Goal: Transaction & Acquisition: Purchase product/service

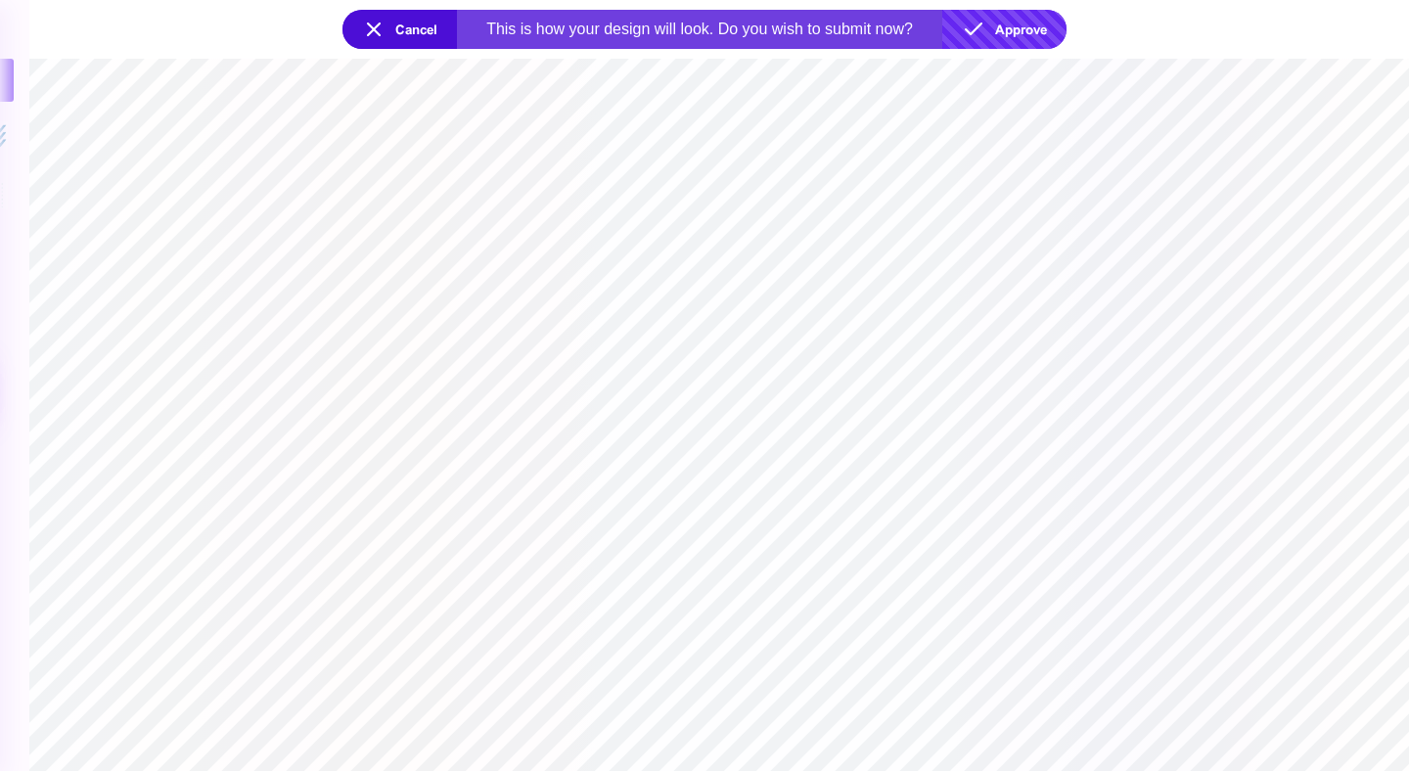
click at [1006, 15] on button "Approve" at bounding box center [1004, 29] width 124 height 39
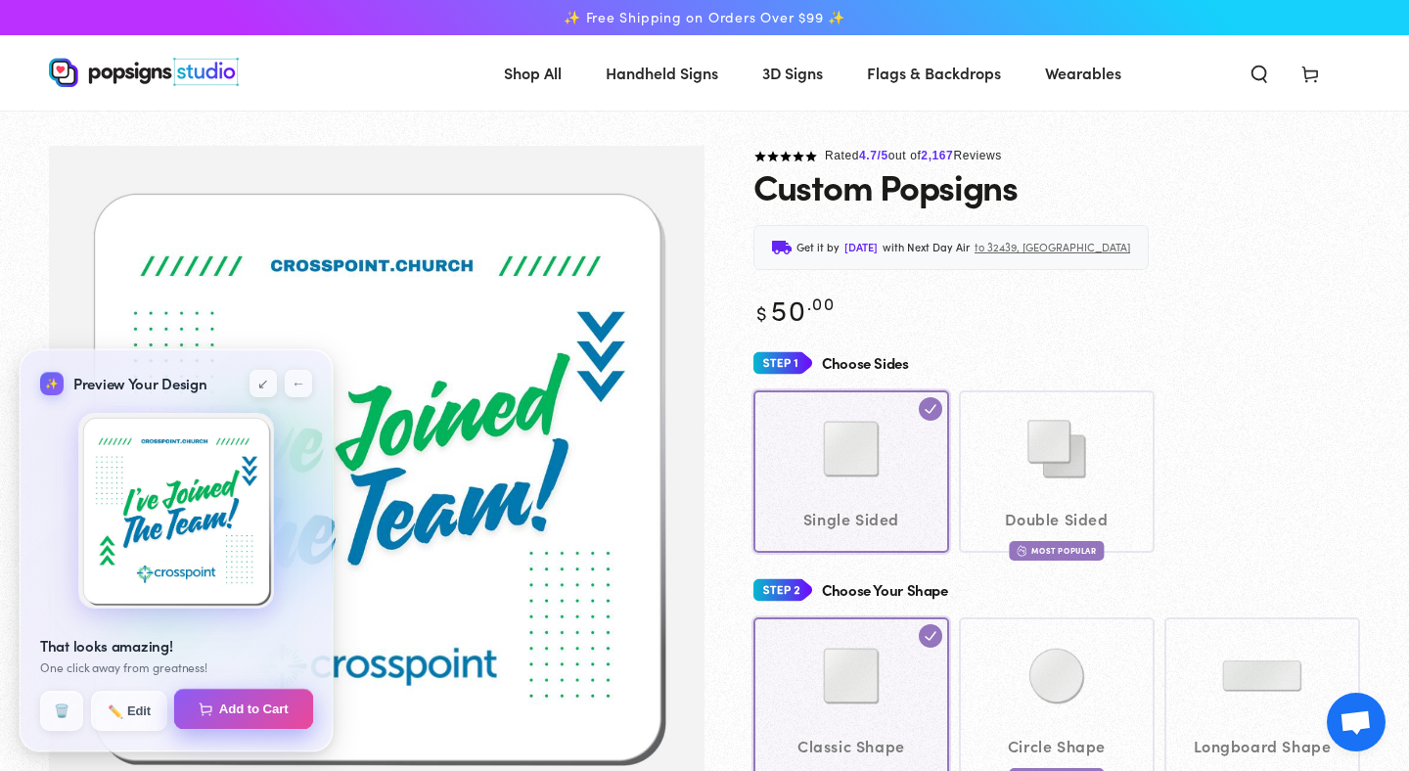
click at [0, 0] on button "Add to Cart" at bounding box center [0, 0] width 0 height 0
select select "**********"
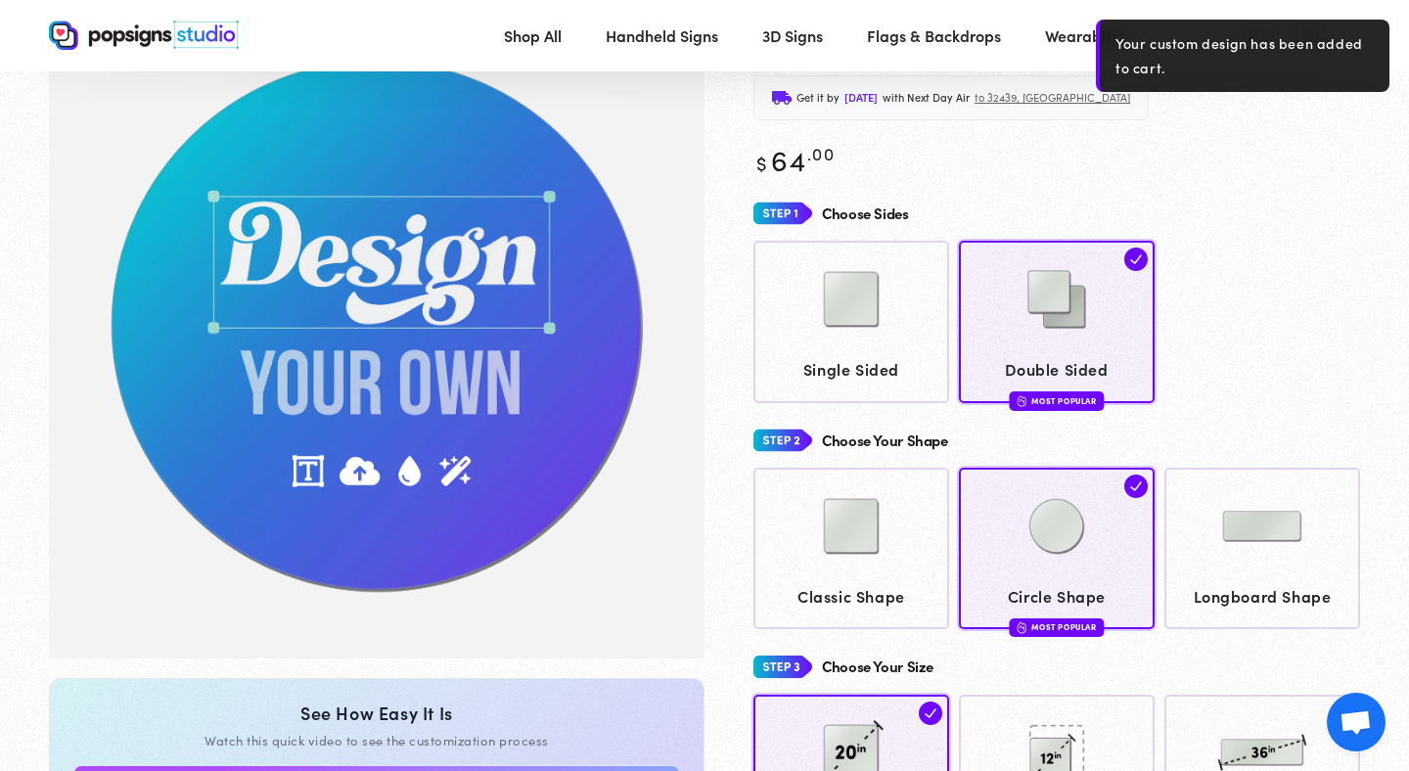
scroll to position [127, 0]
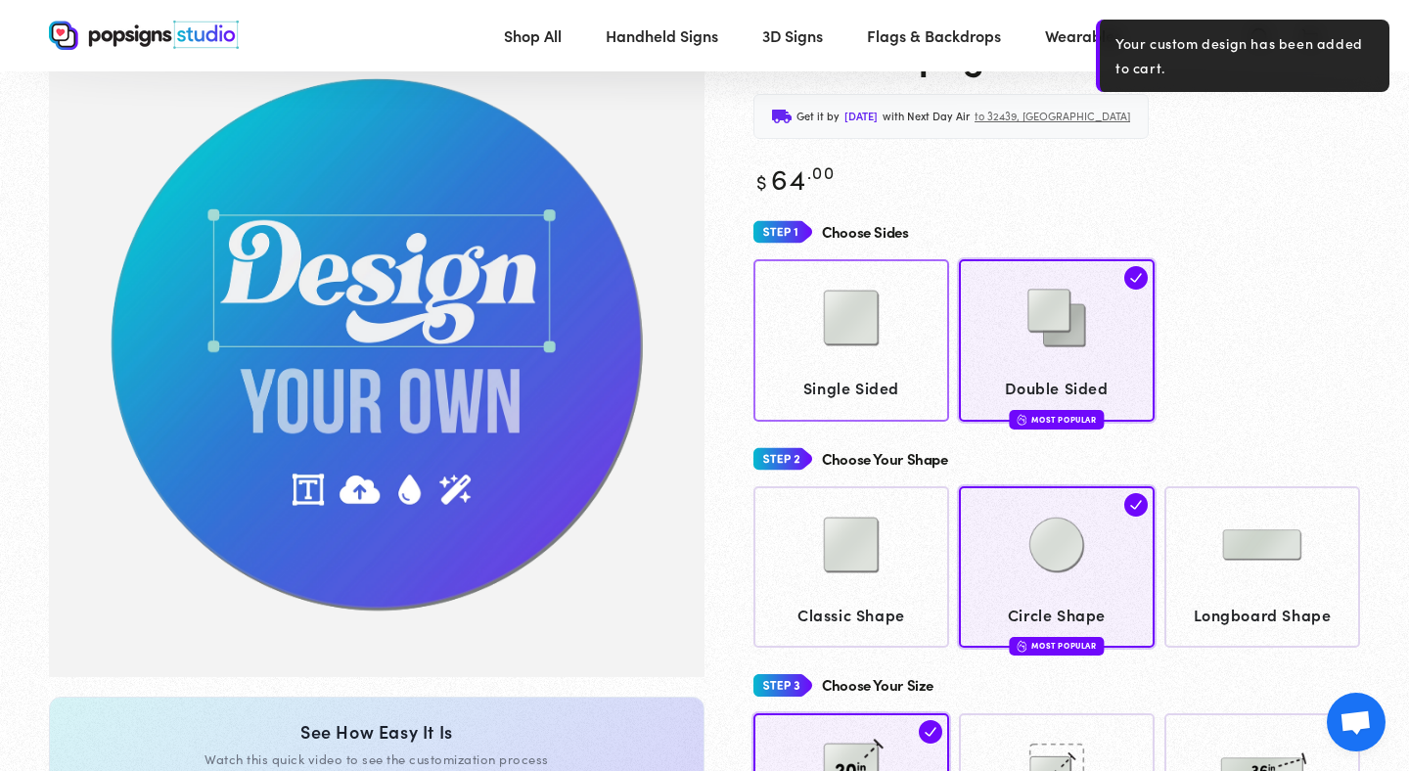
click at [837, 333] on img at bounding box center [851, 318] width 98 height 98
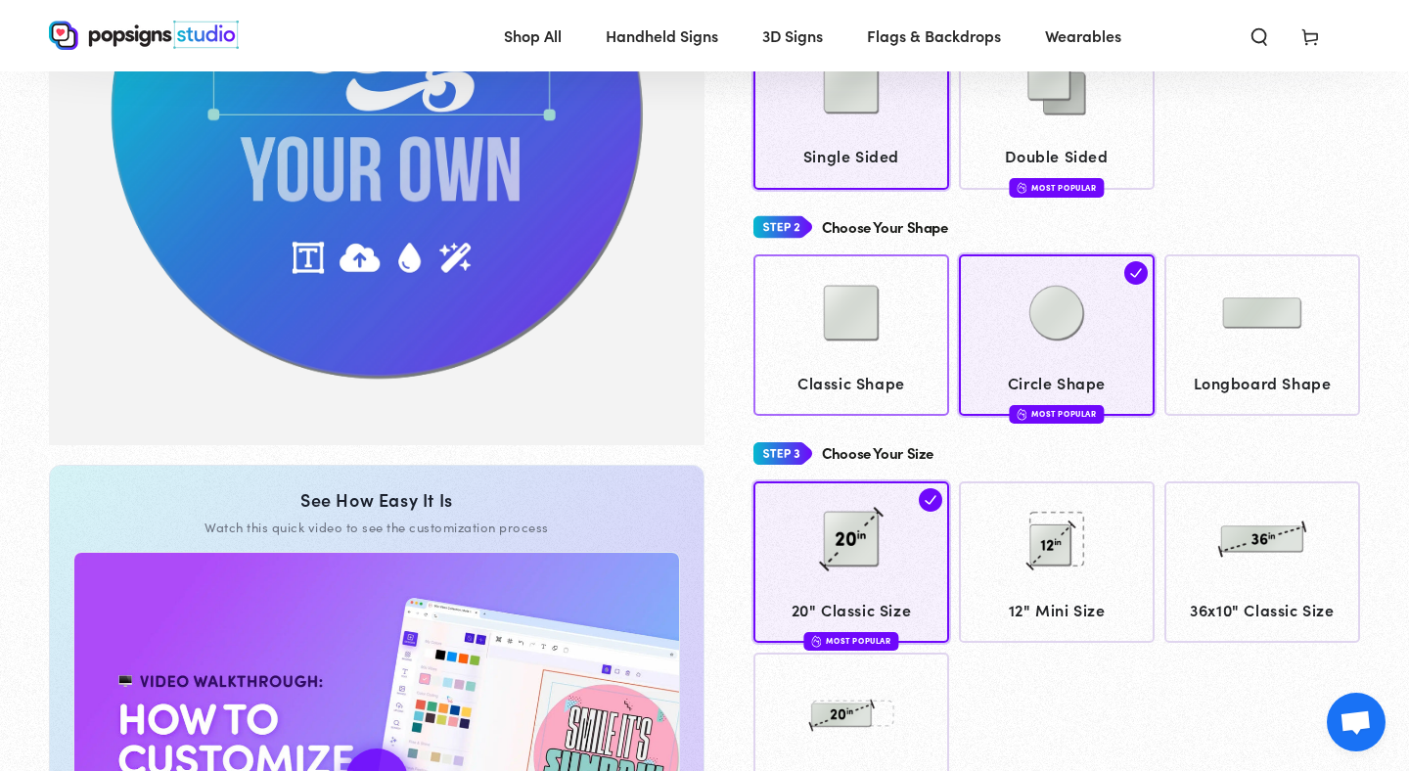
click at [881, 327] on img at bounding box center [851, 313] width 98 height 98
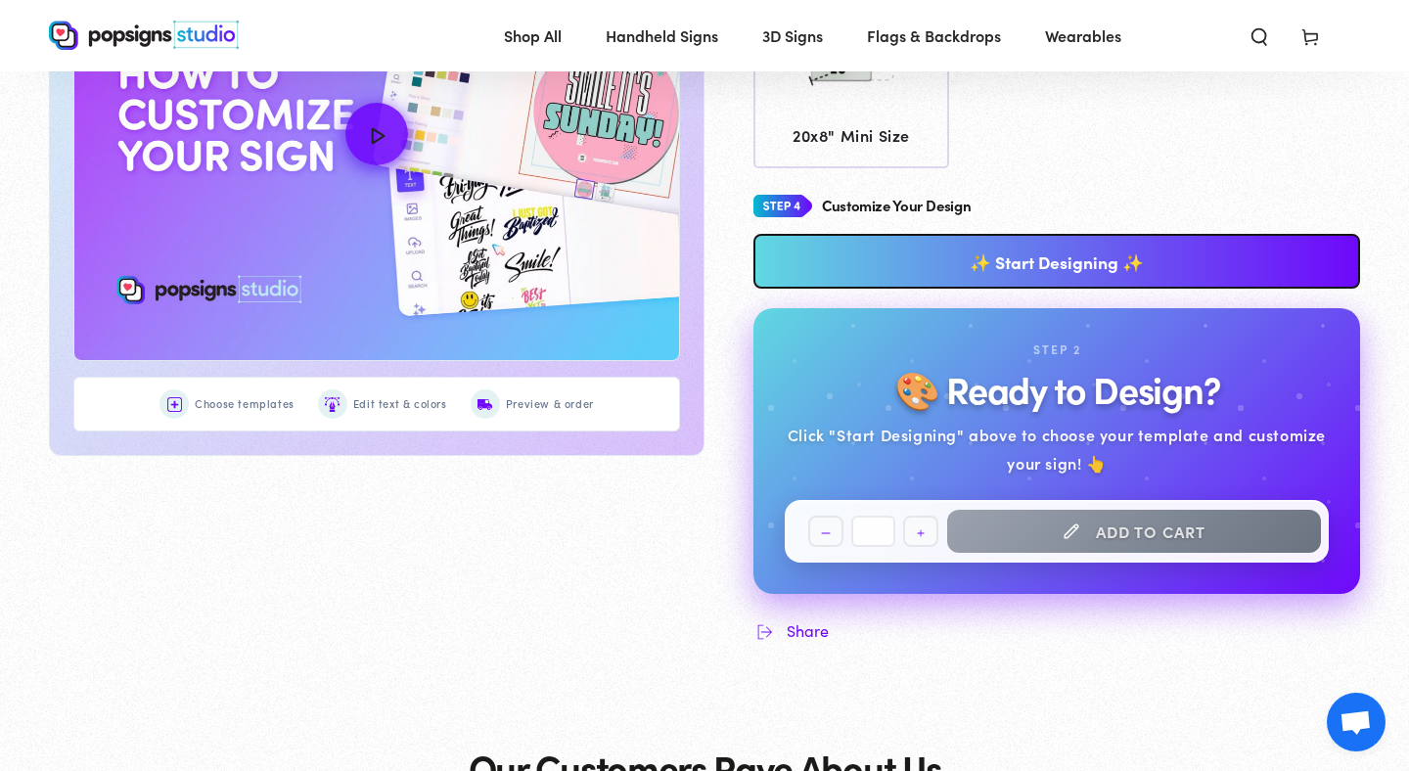
scroll to position [1008, 0]
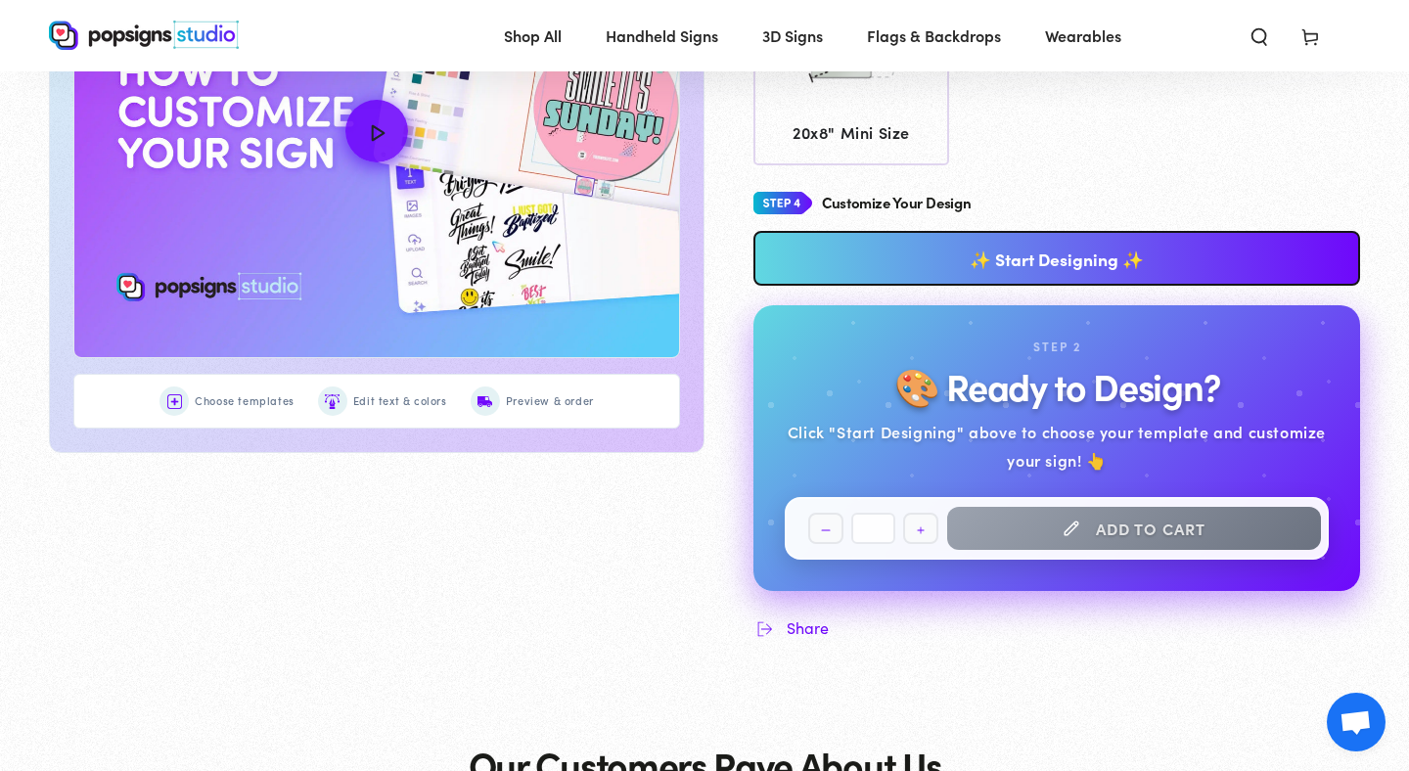
click at [1094, 266] on link "✨ Start Designing ✨" at bounding box center [1057, 258] width 607 height 55
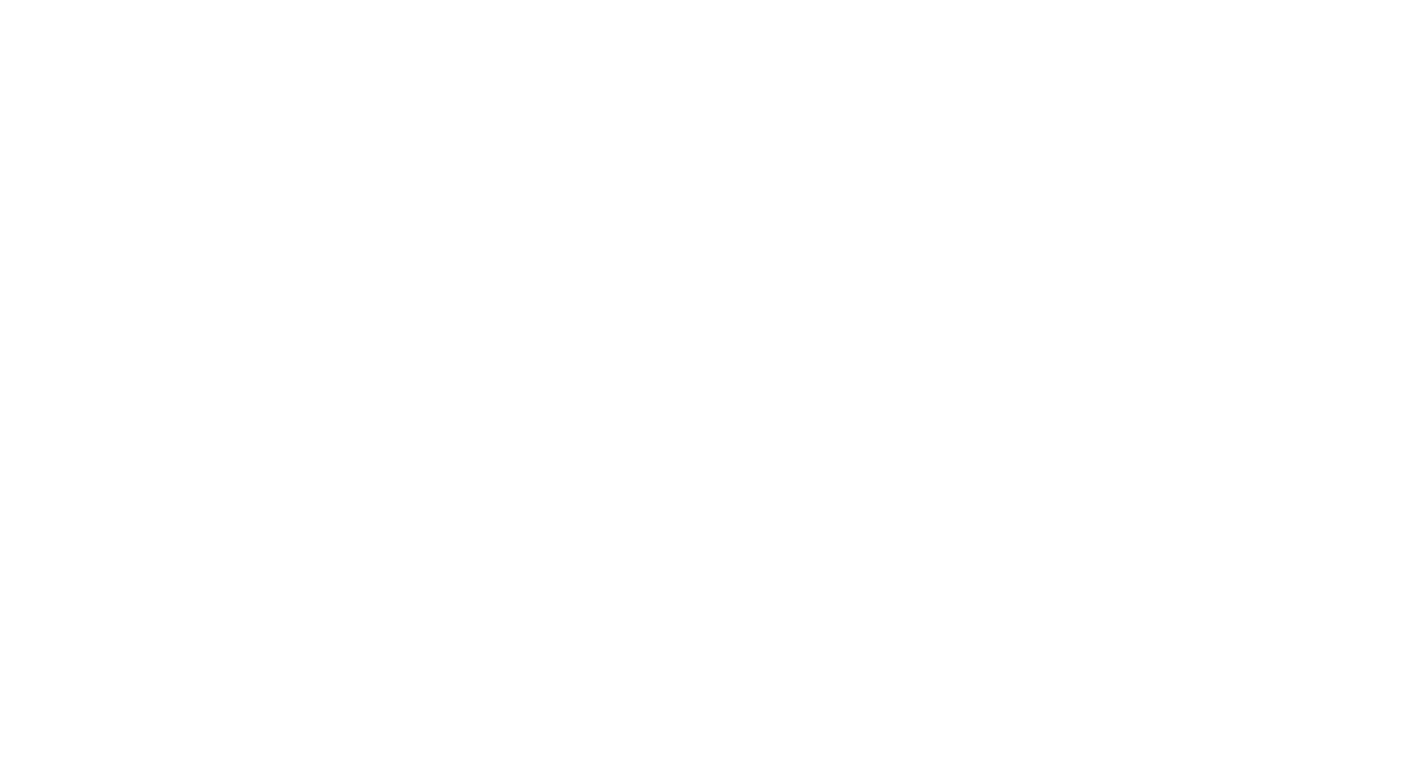
scroll to position [0, 0]
type textarea "An ancient tree with a door leading to a magical world"
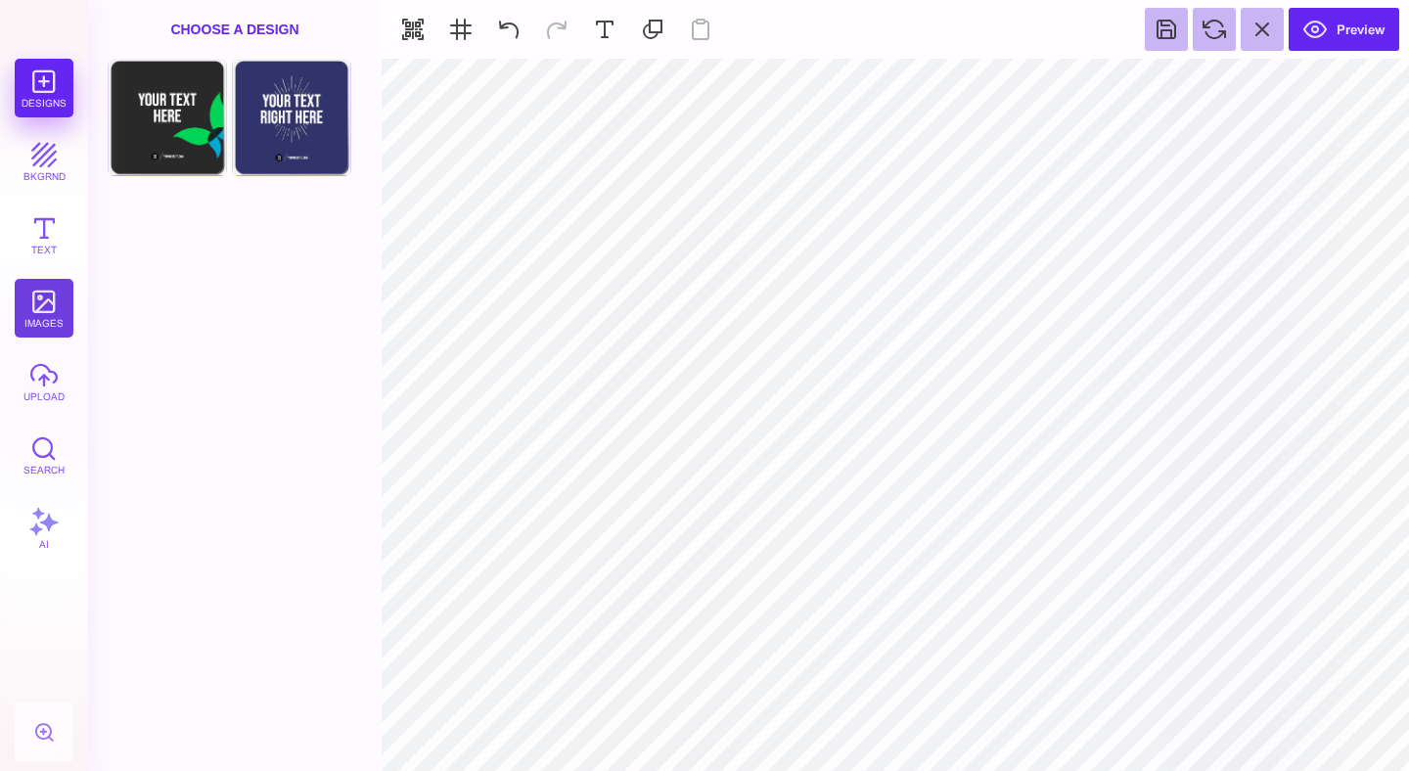
click at [47, 321] on button "images" at bounding box center [44, 308] width 59 height 59
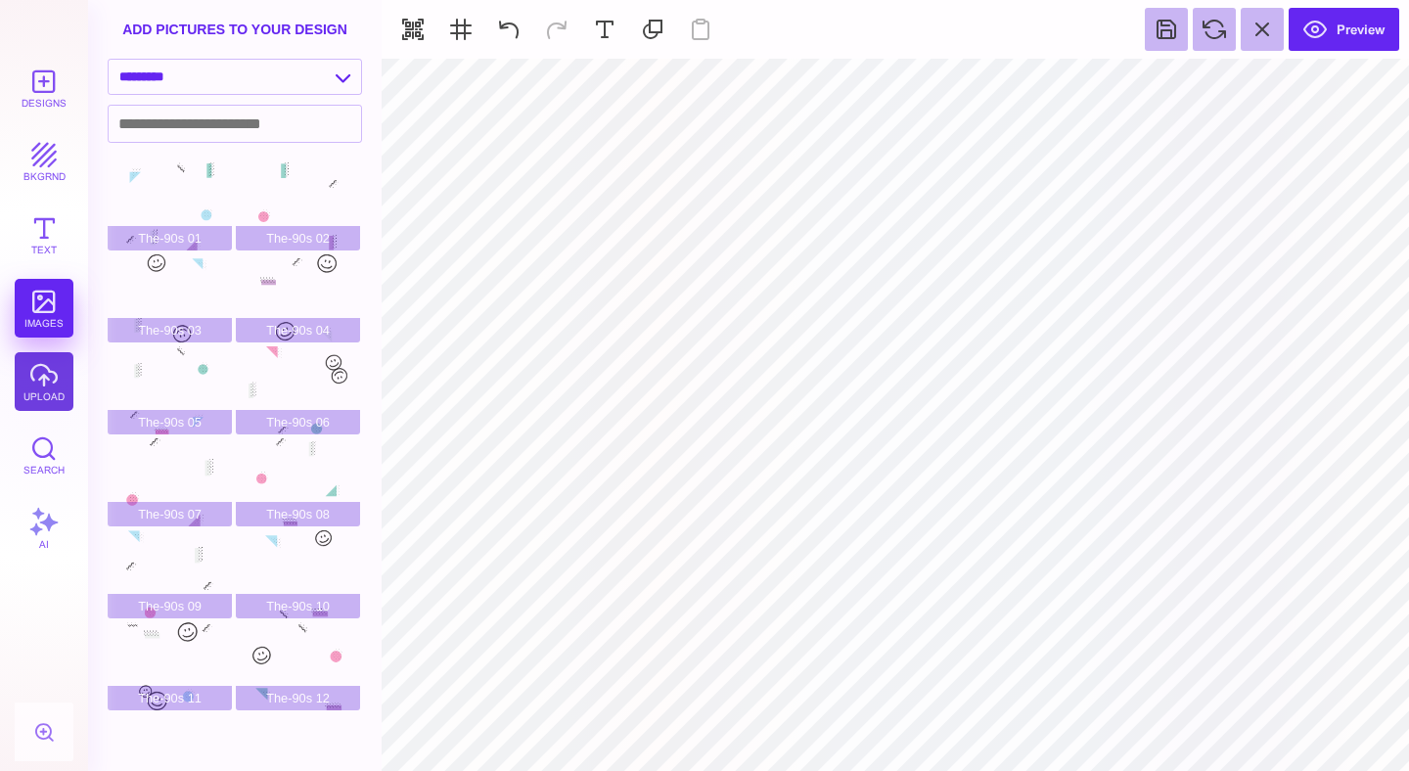
click at [48, 377] on button "upload" at bounding box center [44, 381] width 59 height 59
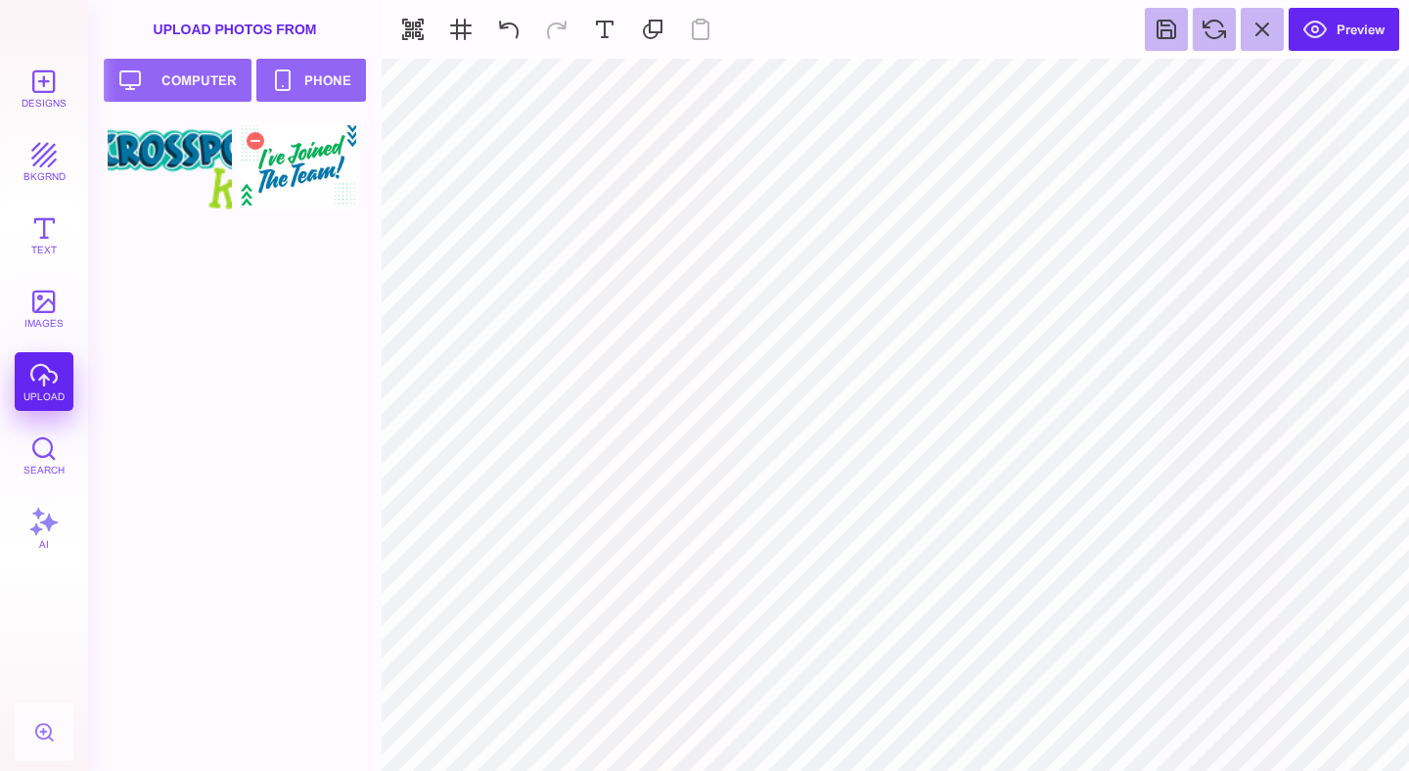
click at [308, 183] on div at bounding box center [298, 165] width 124 height 88
type input "#FFFFFF"
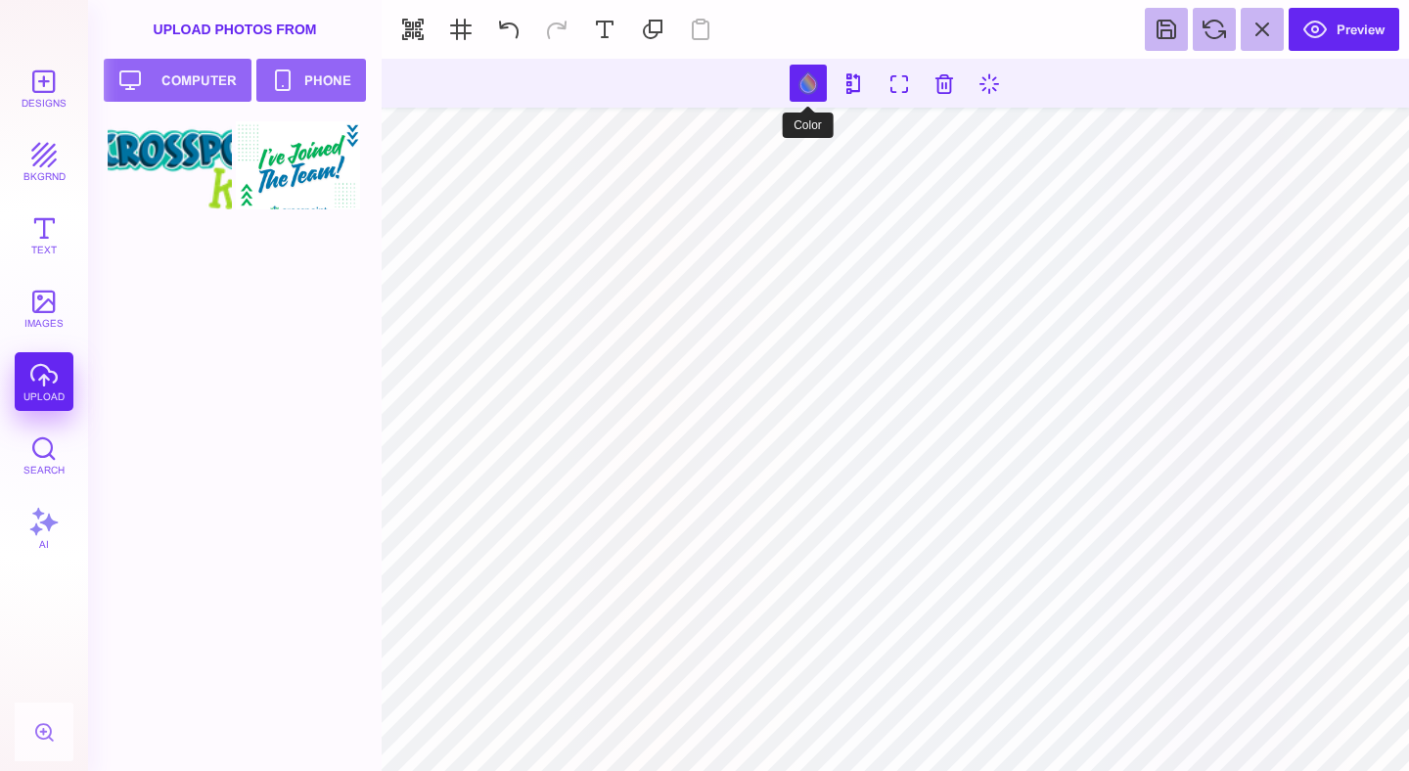
click at [804, 91] on button at bounding box center [808, 83] width 37 height 37
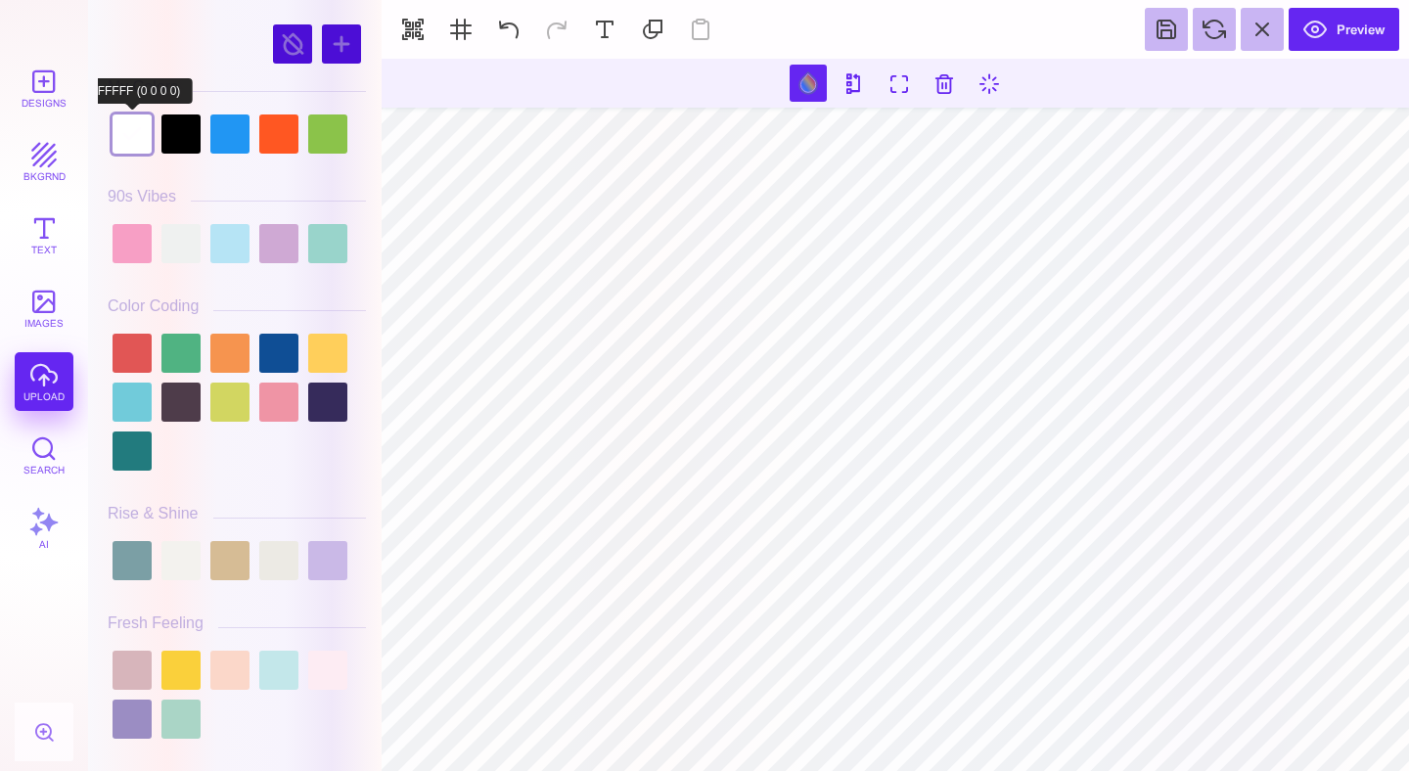
click at [132, 142] on div at bounding box center [132, 133] width 39 height 39
type input "#000000"
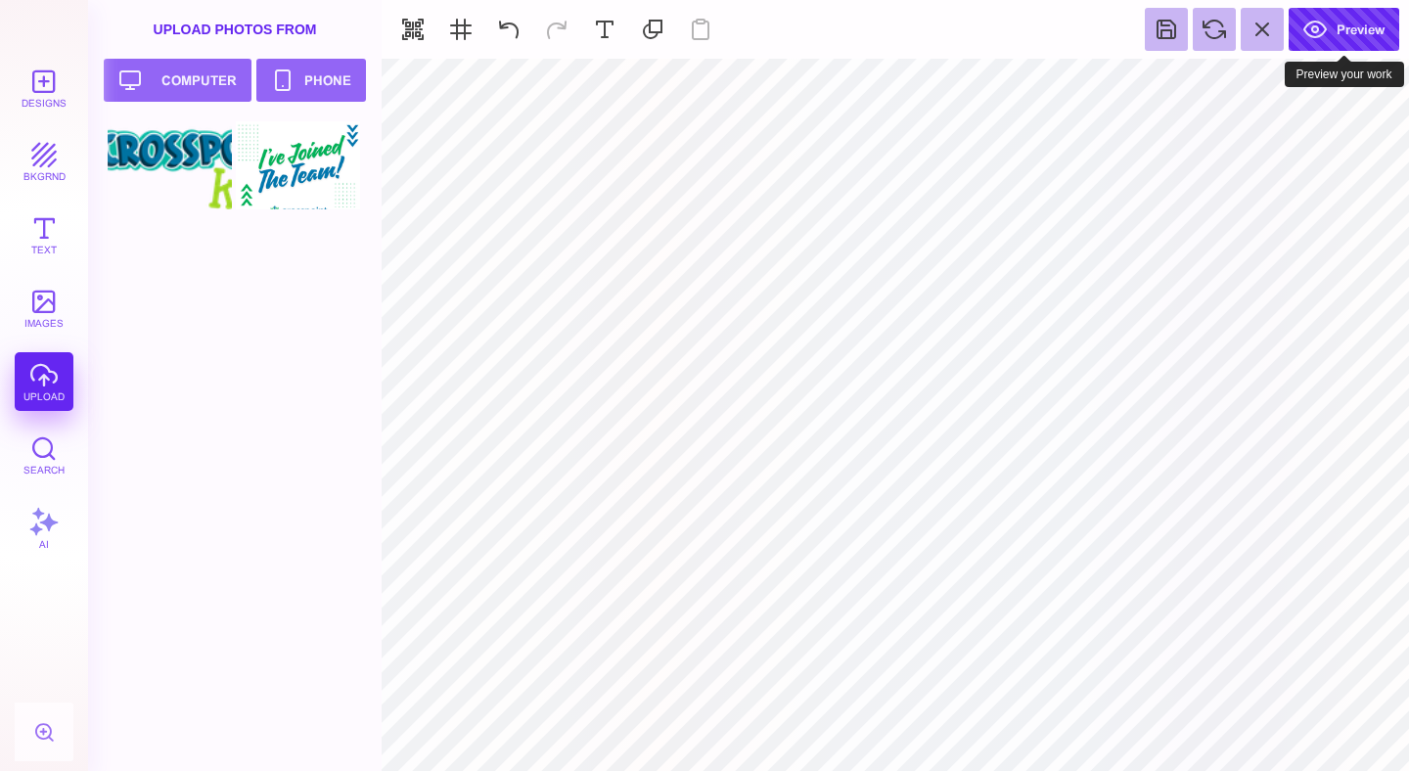
click at [1335, 35] on button "Preview" at bounding box center [1344, 29] width 111 height 43
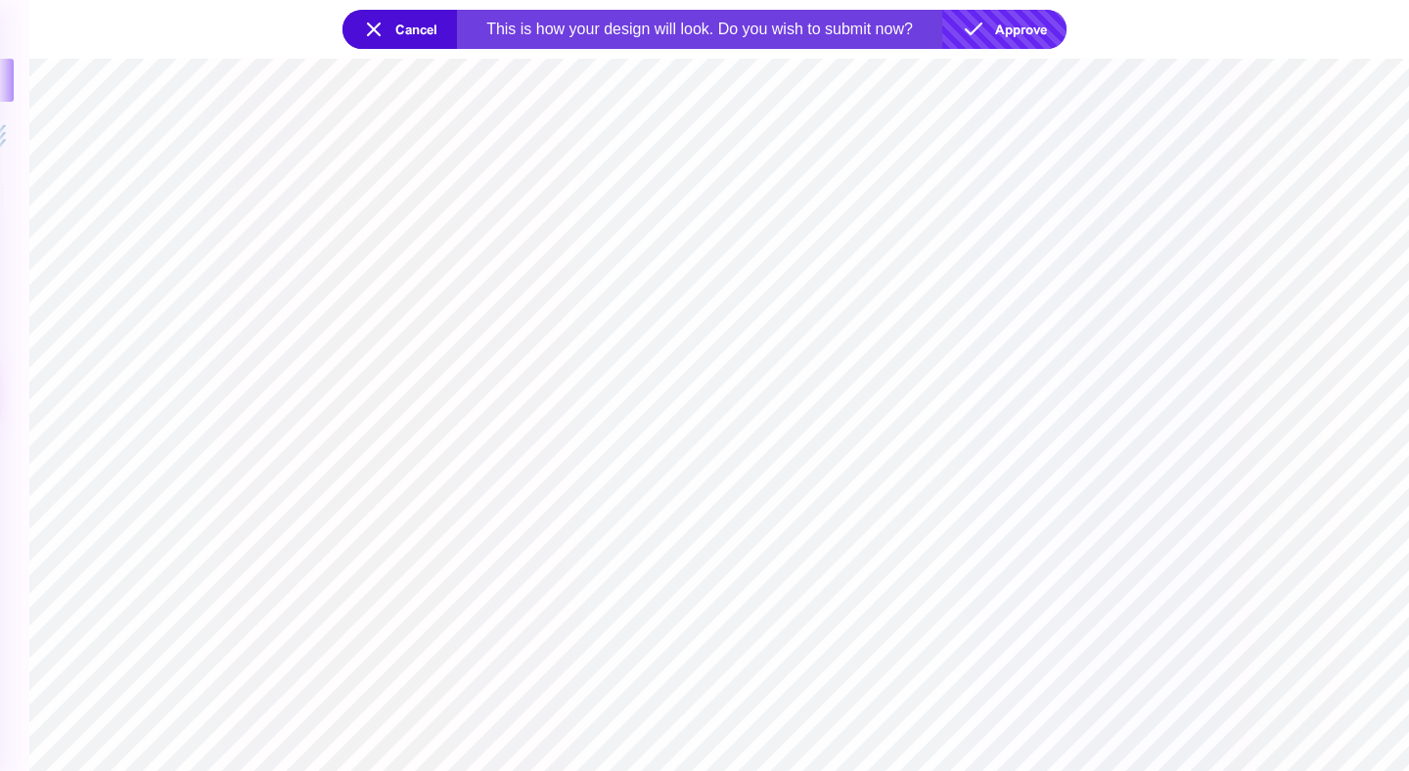
click at [1026, 31] on button "Approve" at bounding box center [1004, 29] width 124 height 39
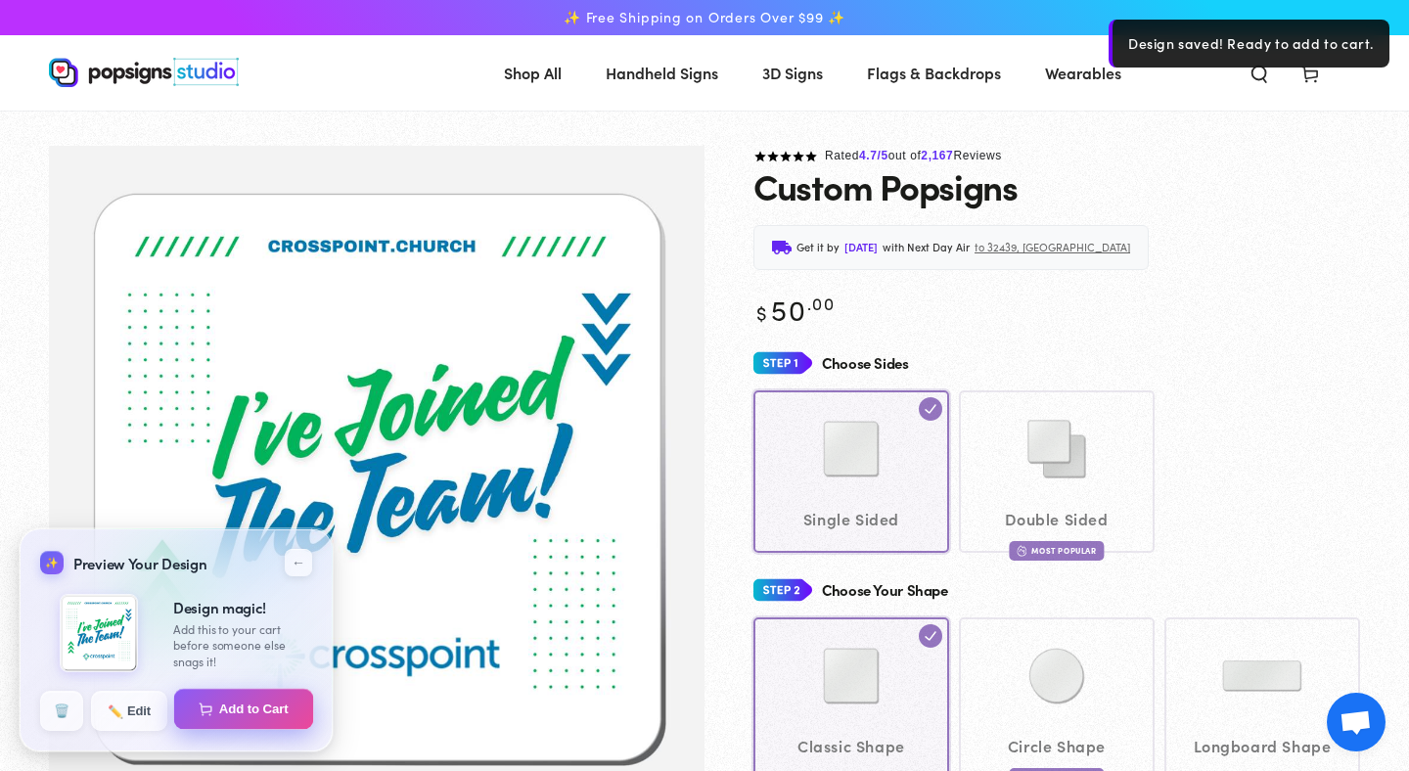
click at [252, 711] on button "Add to Cart" at bounding box center [244, 709] width 140 height 41
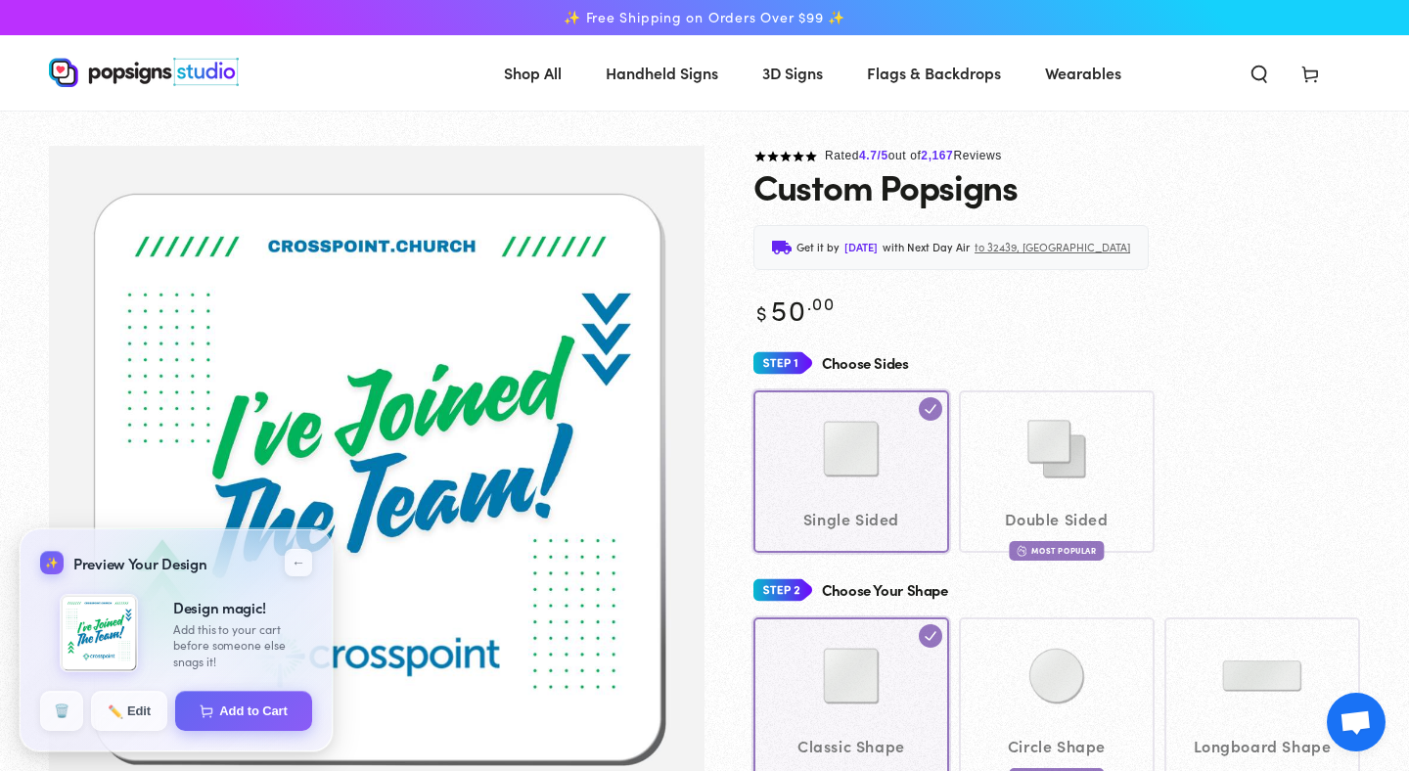
select select "**********"
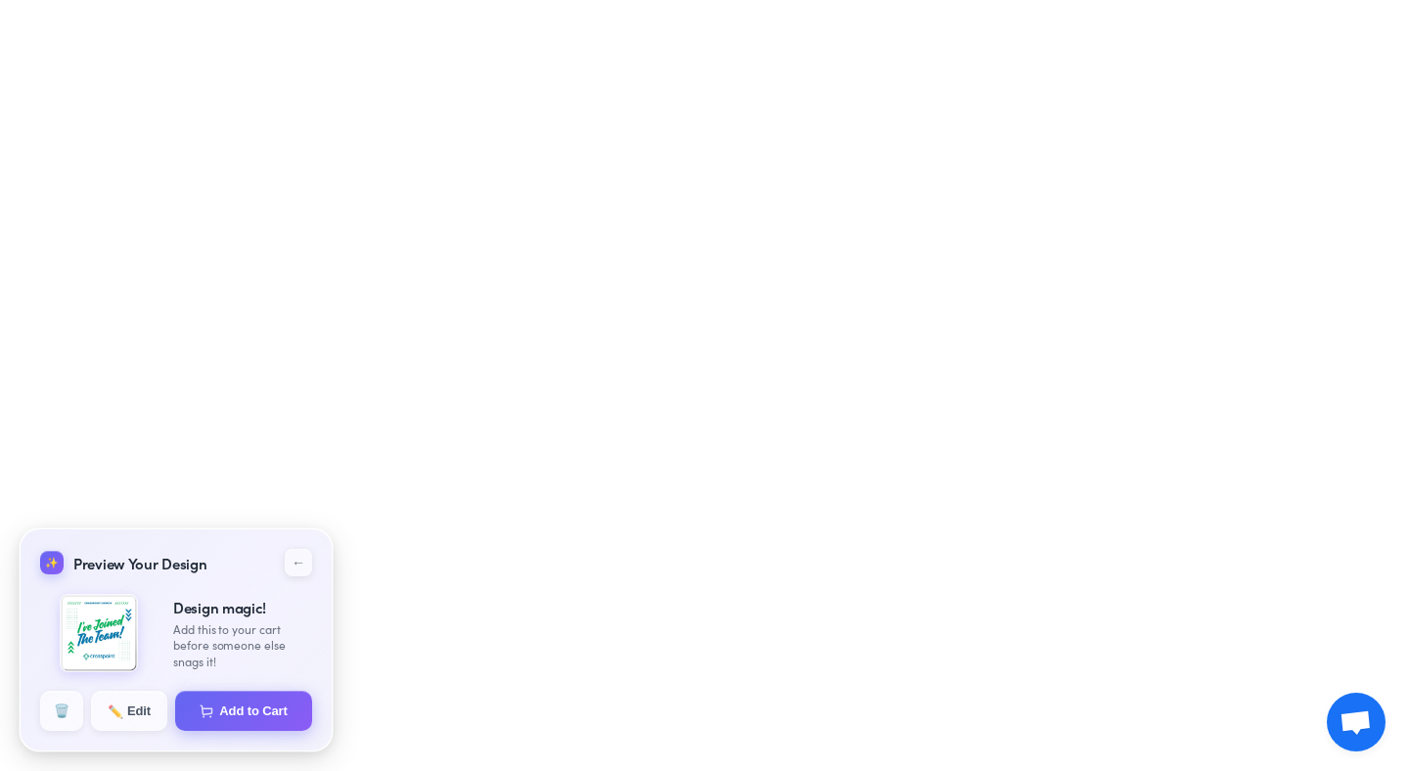
select select "**********"
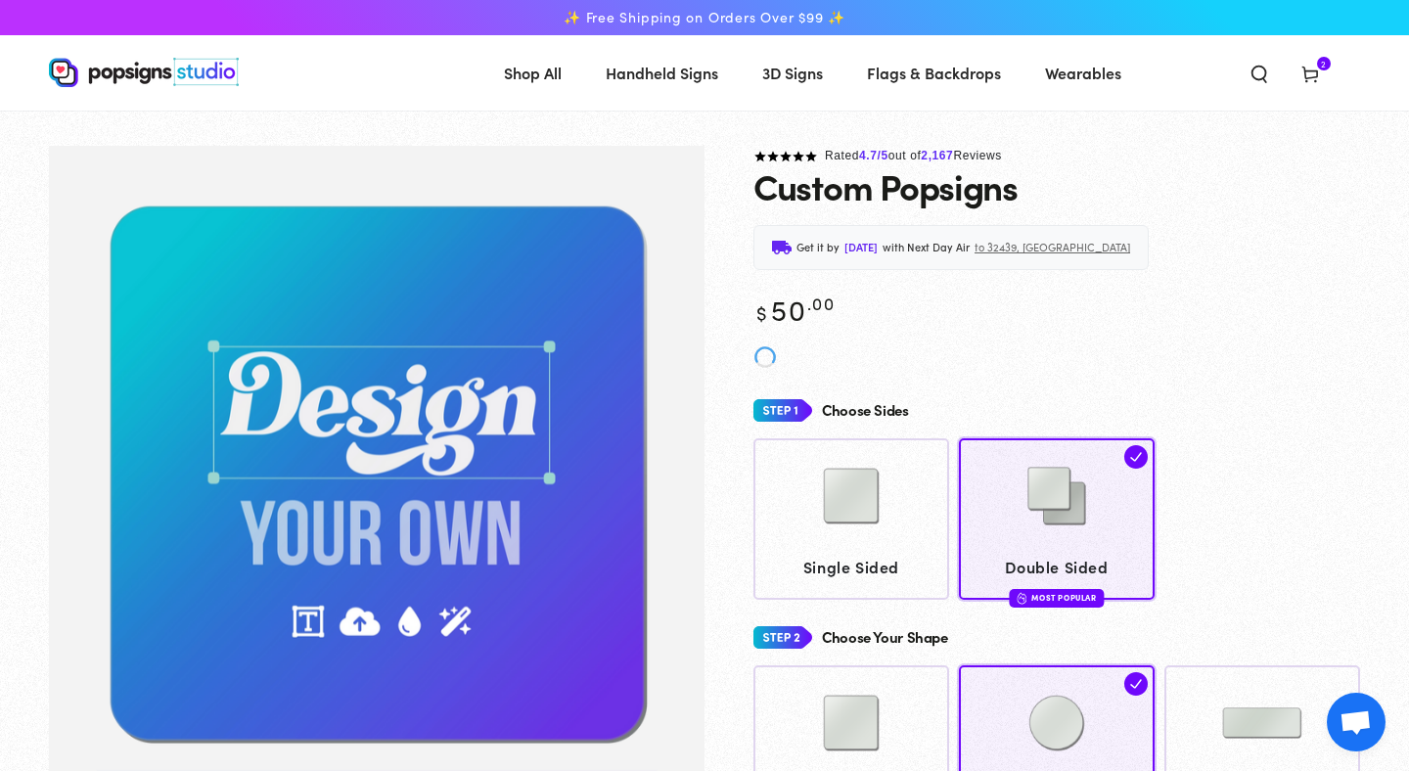
click at [1321, 85] on span "Cart 2 2 items" at bounding box center [1310, 72] width 51 height 43
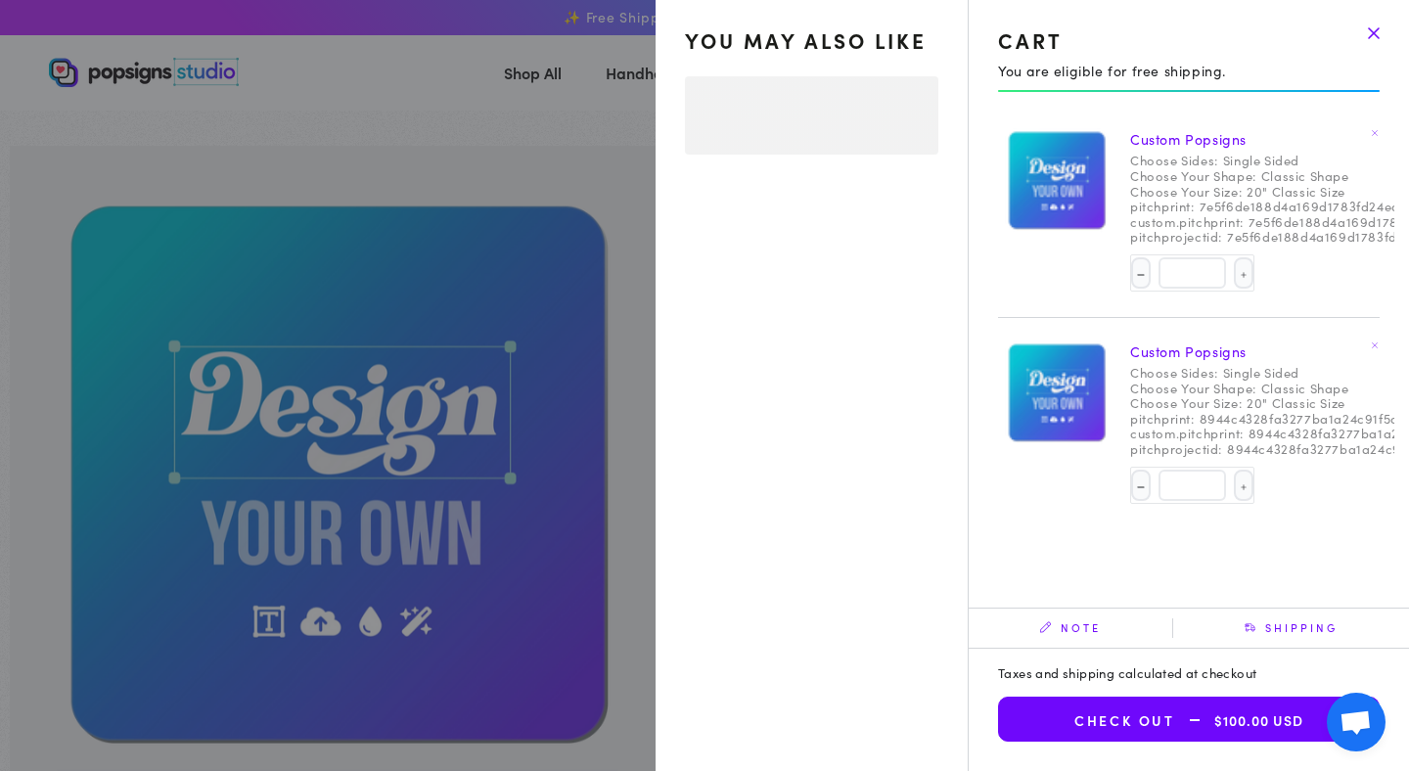
select select "**********"
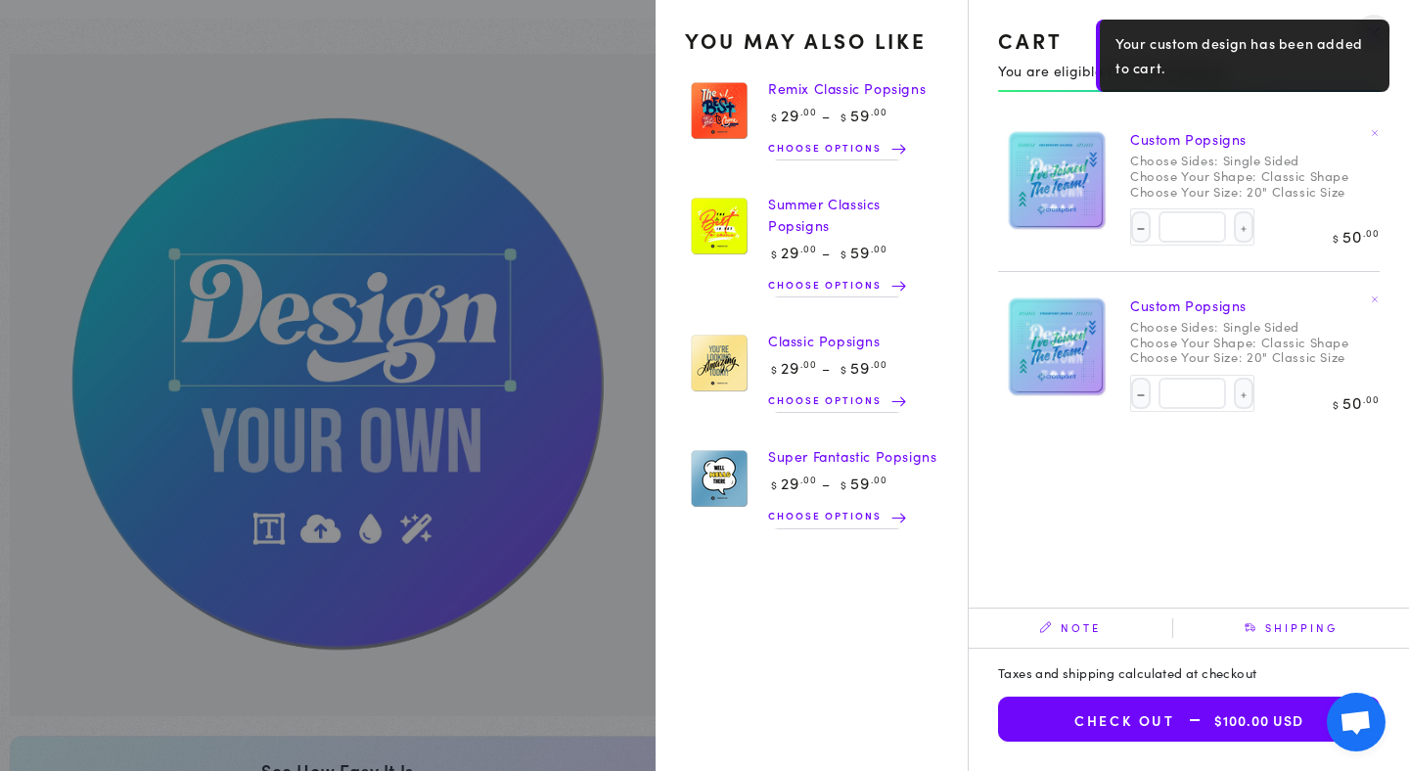
scroll to position [35, 0]
